Goal: Navigation & Orientation: Find specific page/section

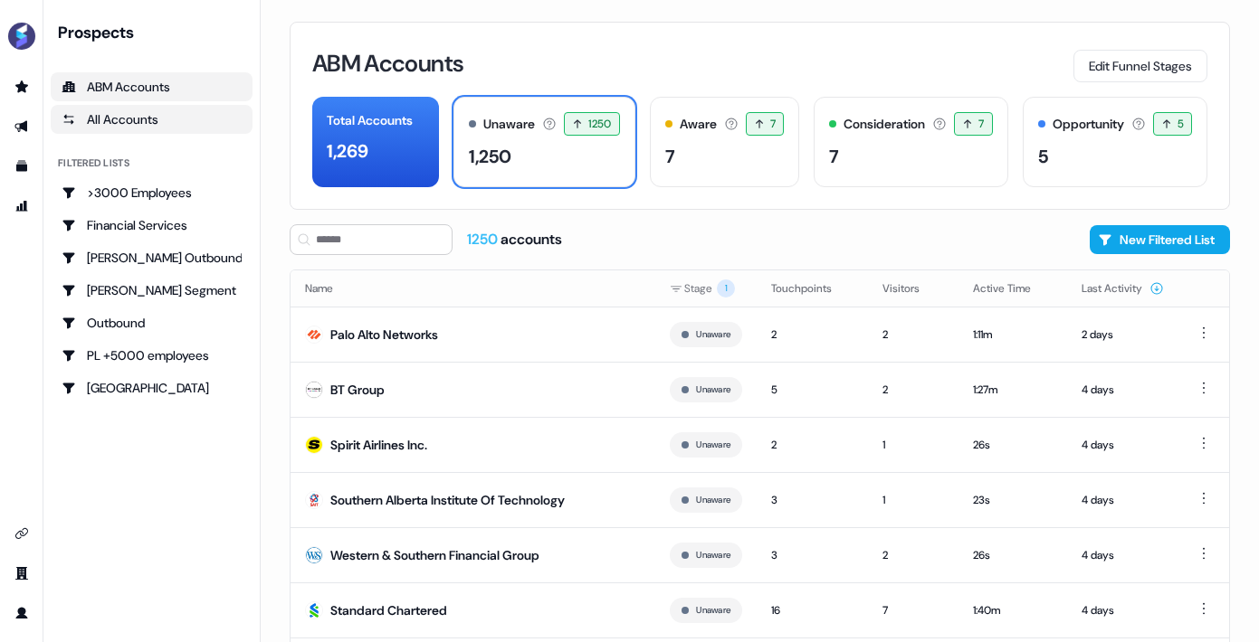
click at [102, 113] on div "All Accounts" at bounding box center [152, 119] width 180 height 18
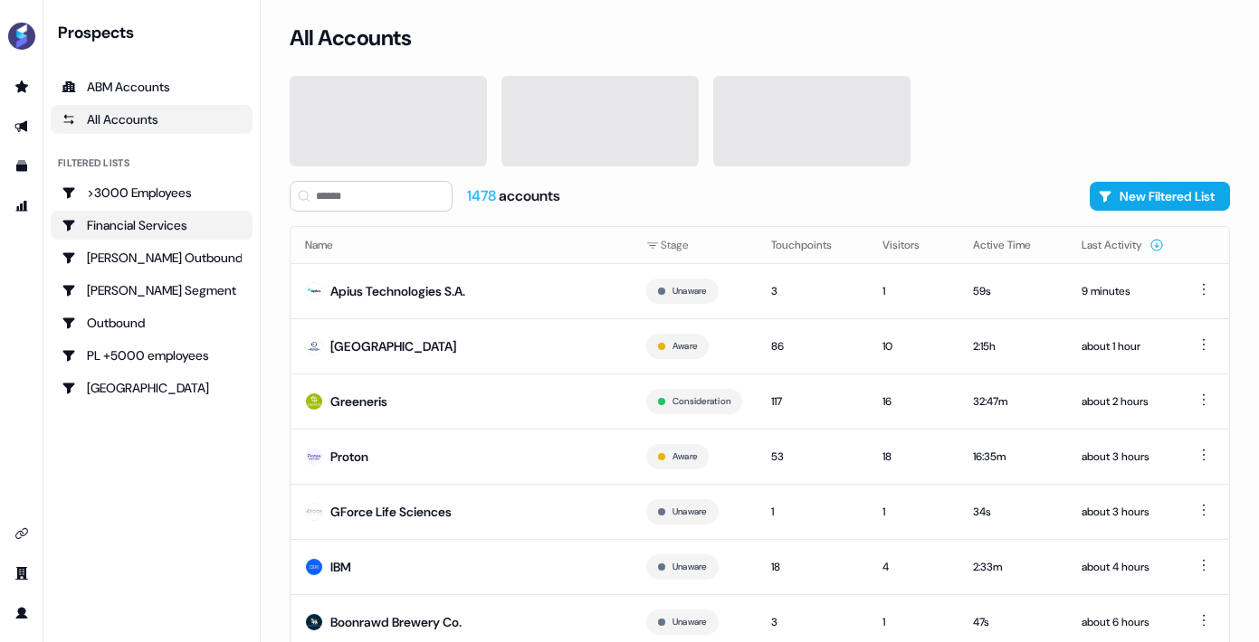
click at [124, 218] on div "Financial Services" at bounding box center [152, 225] width 180 height 18
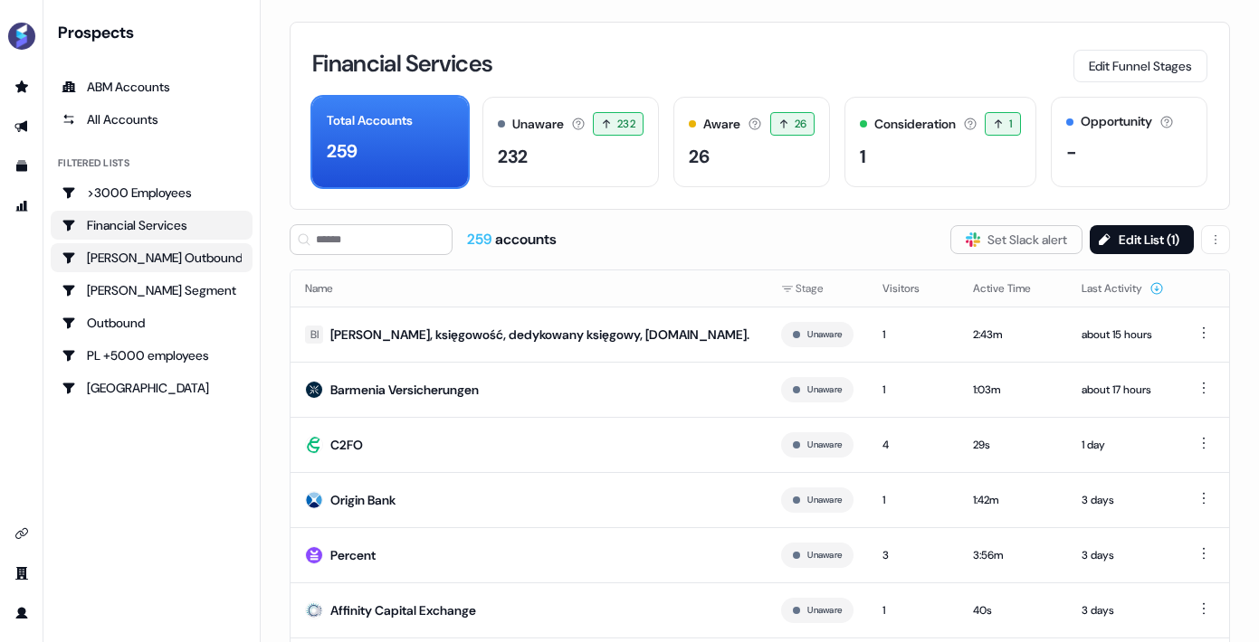
click at [171, 257] on div "[PERSON_NAME] Outbound" at bounding box center [152, 258] width 180 height 18
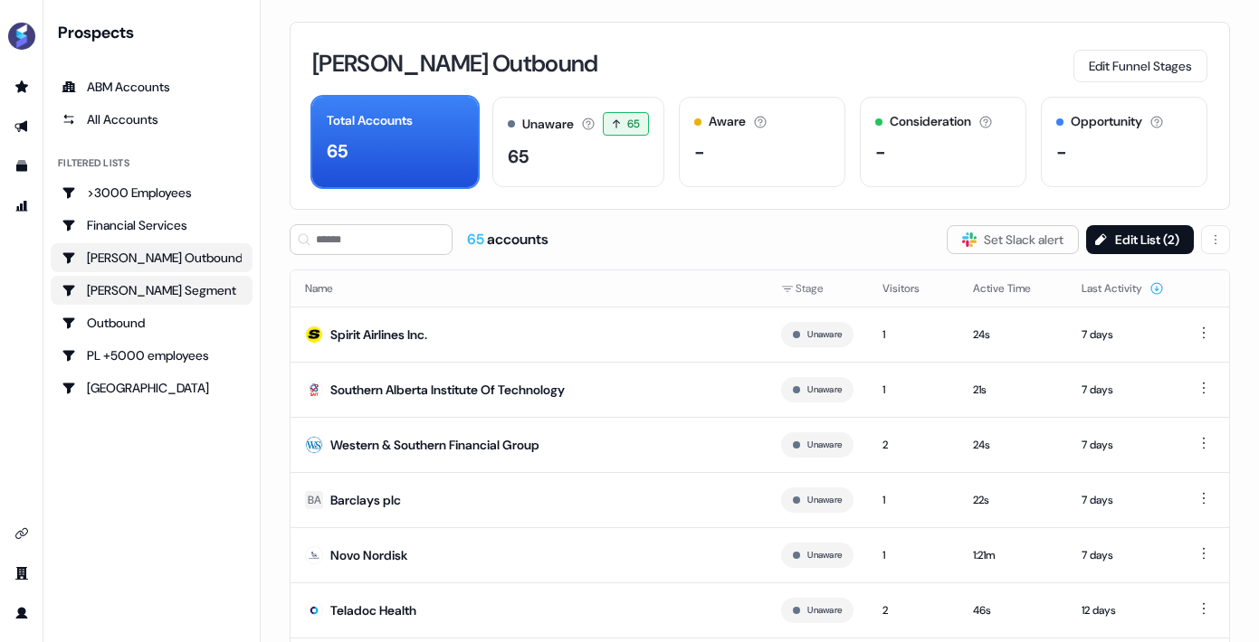
click at [118, 297] on div "[PERSON_NAME] Segment" at bounding box center [152, 290] width 180 height 18
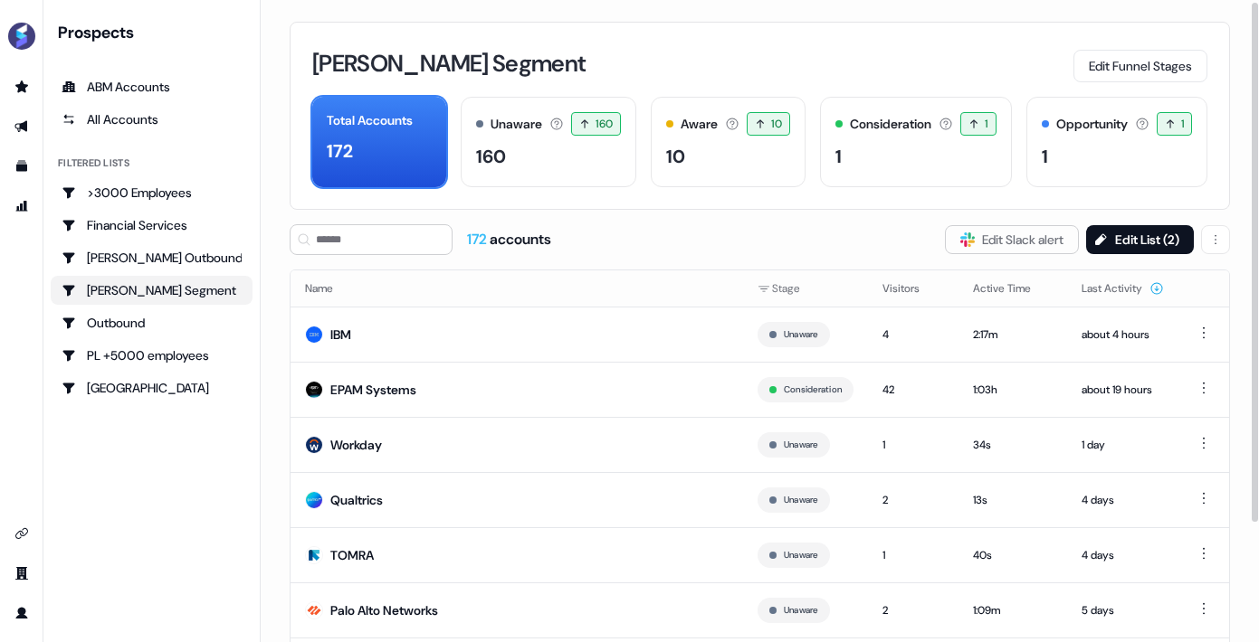
scroll to position [130, 0]
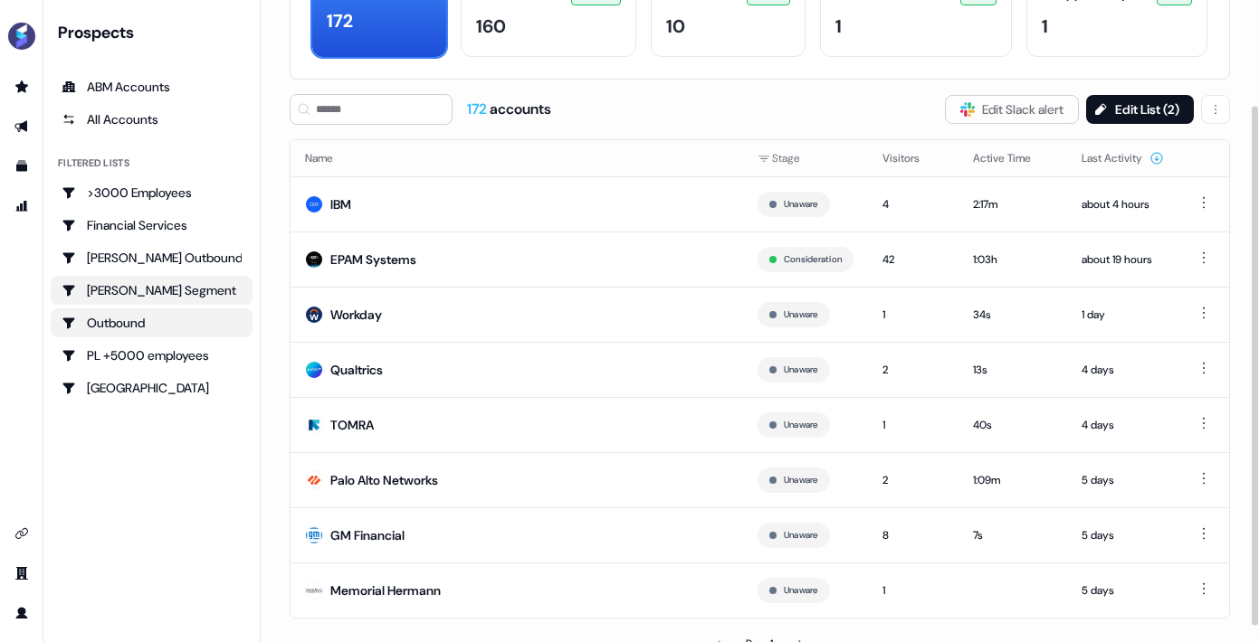
click at [145, 330] on div "Outbound" at bounding box center [152, 323] width 180 height 18
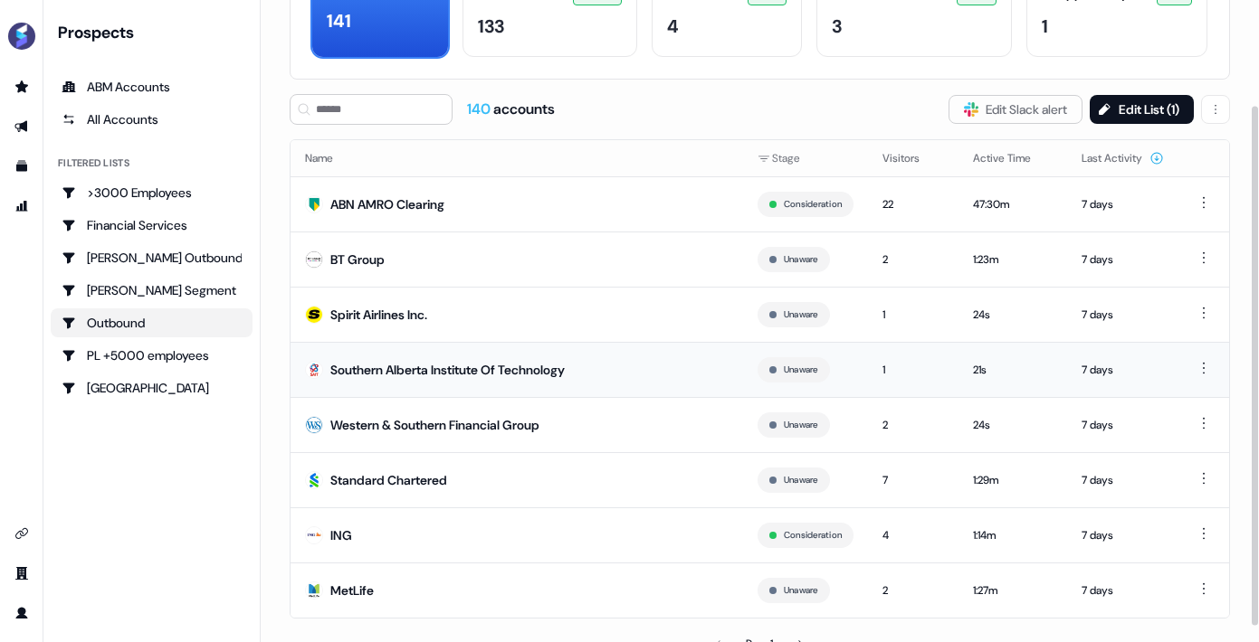
scroll to position [149, 0]
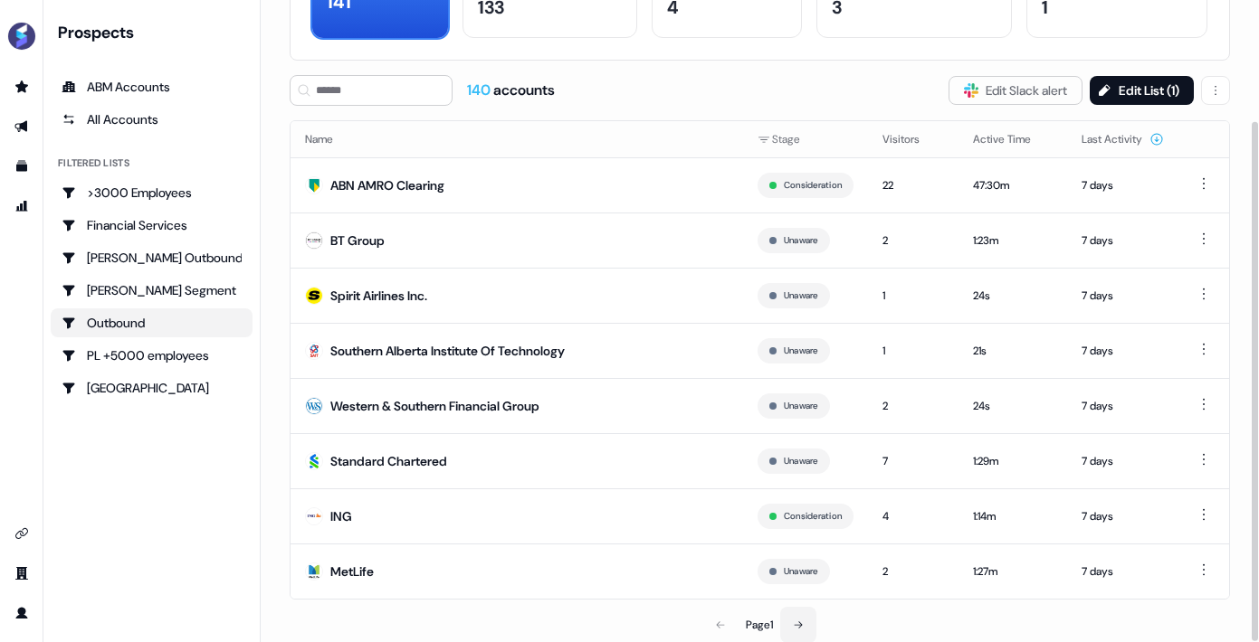
click at [802, 630] on button at bounding box center [798, 625] width 36 height 36
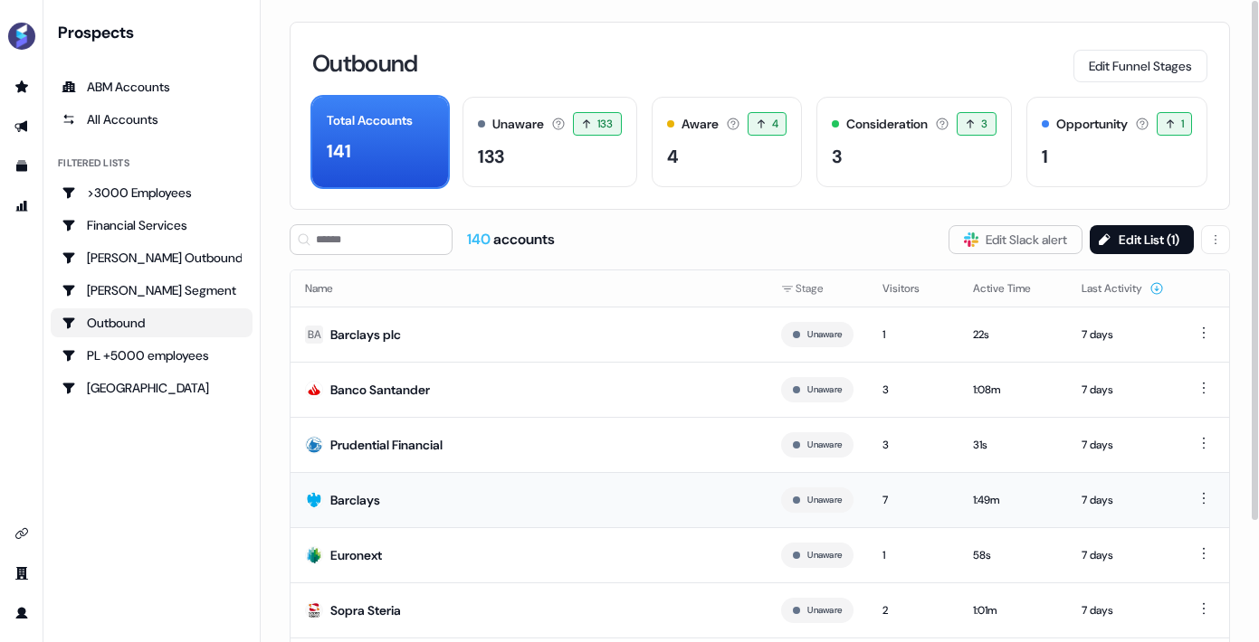
scroll to position [149, 0]
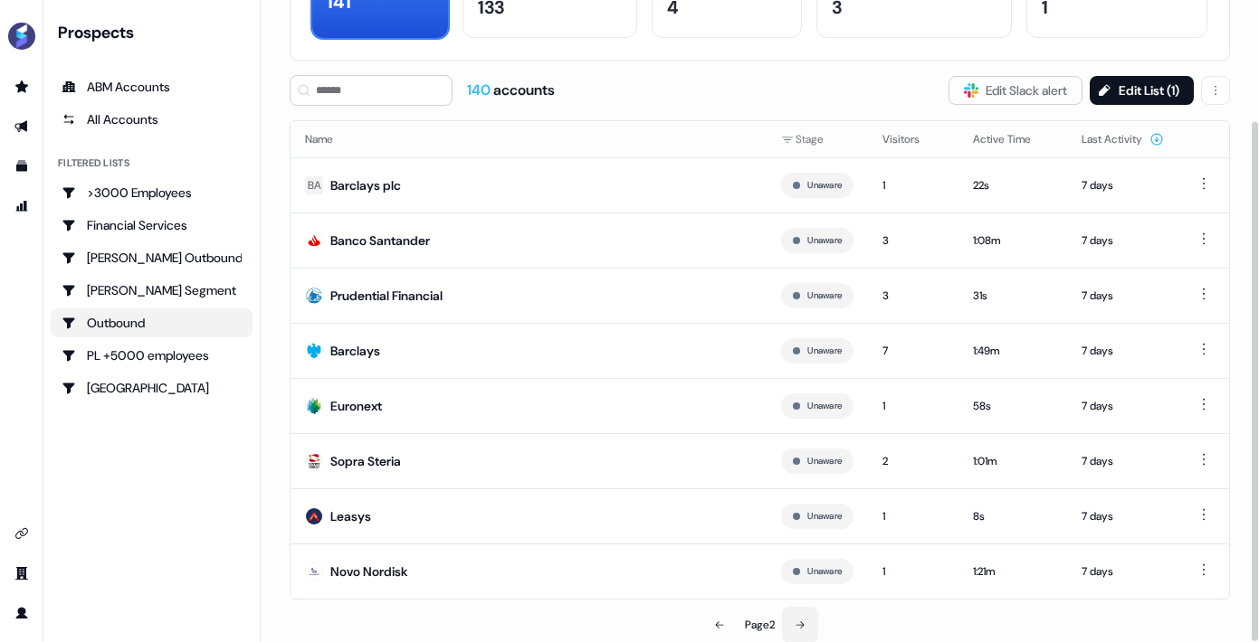
click at [804, 624] on icon at bounding box center [799, 625] width 11 height 11
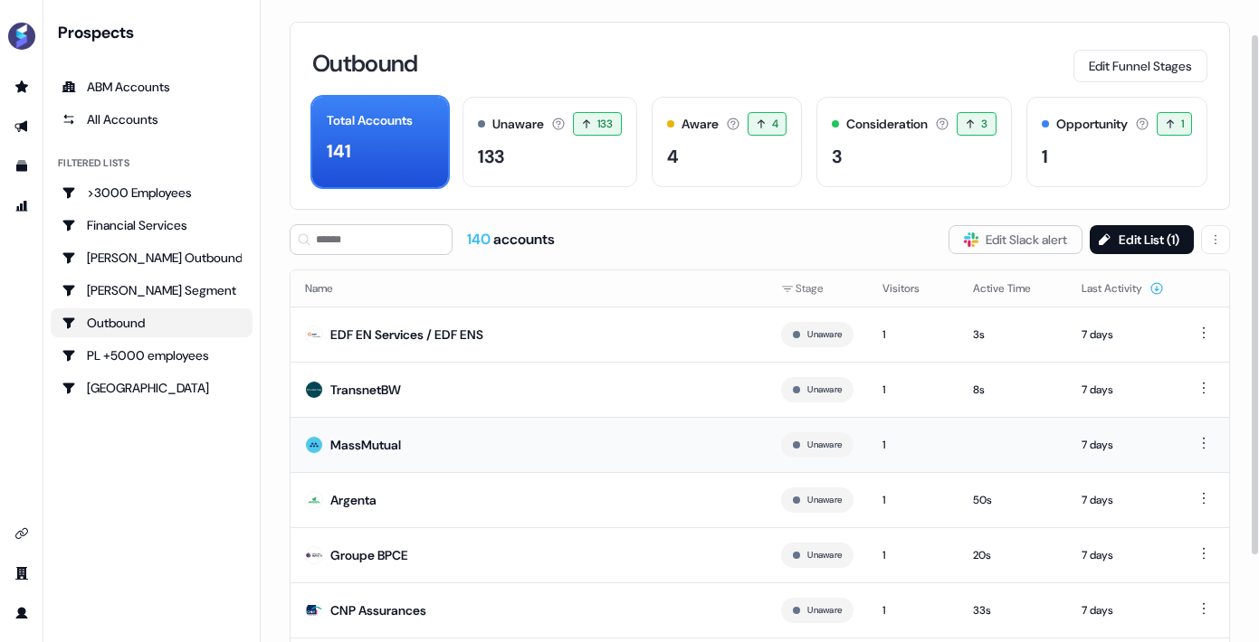
scroll to position [149, 0]
